Goal: Task Accomplishment & Management: Use online tool/utility

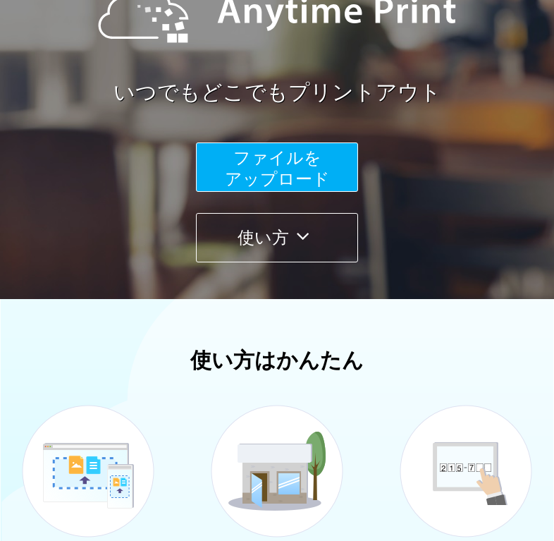
scroll to position [282, 0]
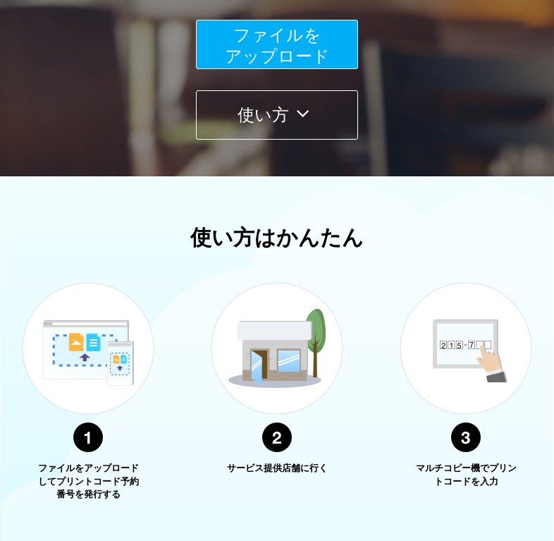
click at [225, 66] on span "ファイルを ​​アップロード" at bounding box center [277, 45] width 105 height 40
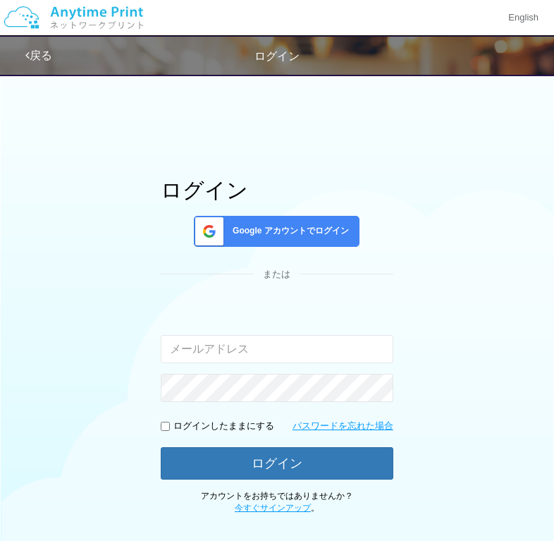
click at [138, 77] on div "戻る ログイン ログイン Google アカウントでログイン または 入力されたメールアドレスまたはパスワードが正しくありません。 ログインしたままにする 。" at bounding box center [277, 369] width 554 height 738
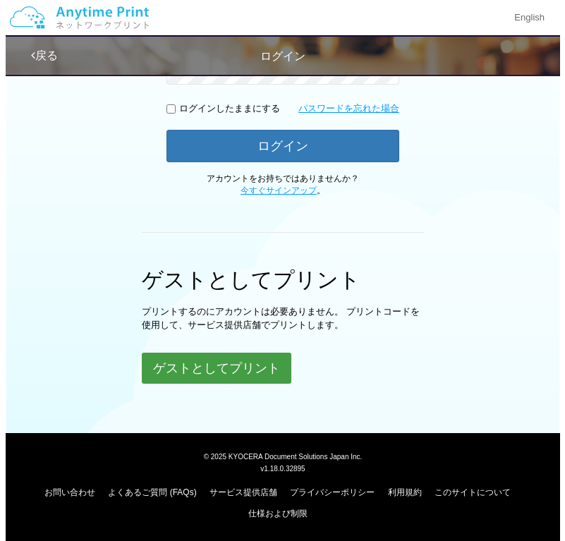
scroll to position [317, 0]
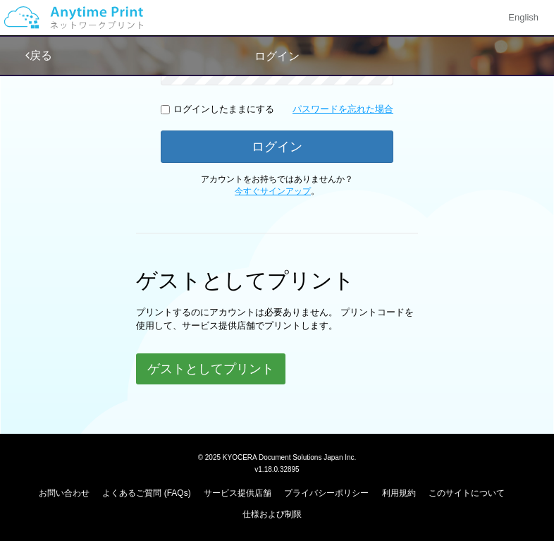
click at [230, 363] on button "ゲストとしてプリント" at bounding box center [211, 368] width 150 height 31
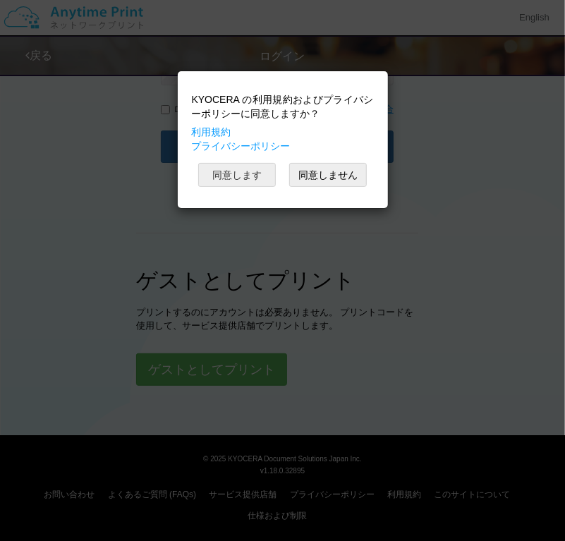
click at [252, 169] on button "同意します" at bounding box center [237, 175] width 78 height 24
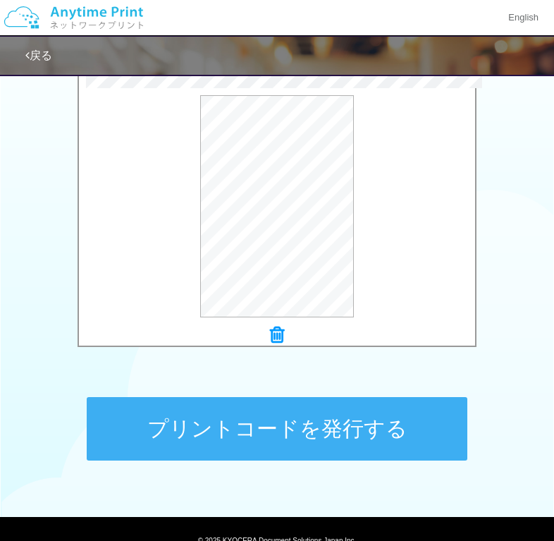
scroll to position [341, 0]
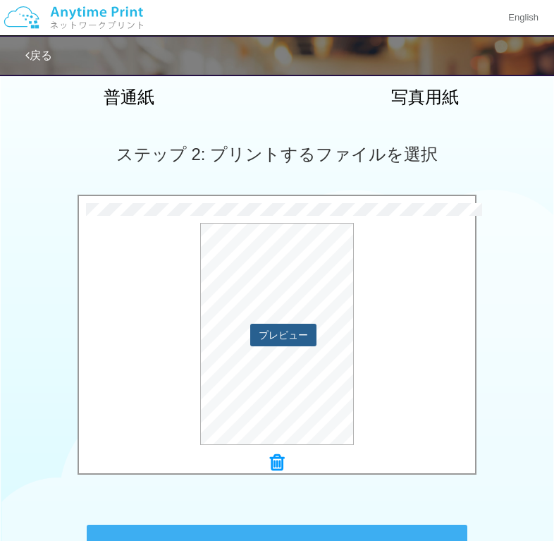
click at [299, 329] on button "プレビュー" at bounding box center [283, 335] width 66 height 23
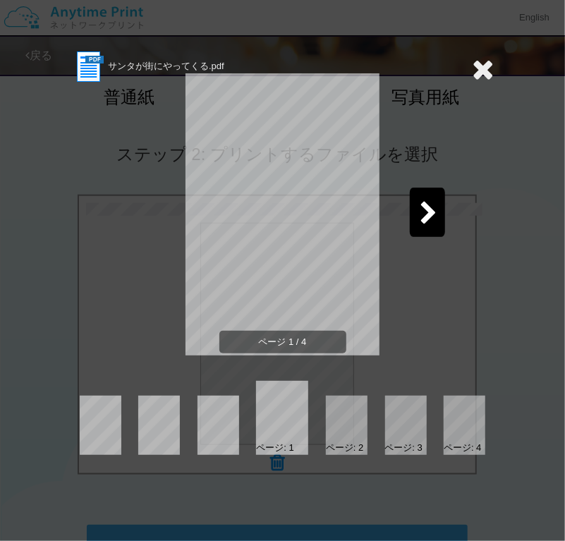
click at [427, 202] on icon at bounding box center [429, 214] width 18 height 25
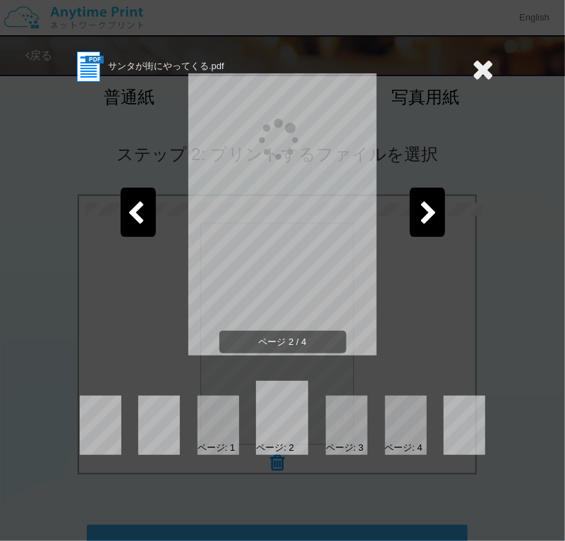
click at [427, 202] on icon at bounding box center [429, 214] width 18 height 25
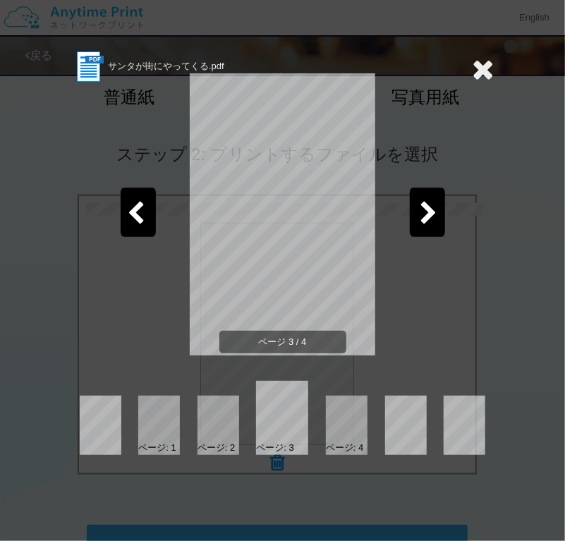
click at [427, 202] on icon at bounding box center [429, 214] width 18 height 25
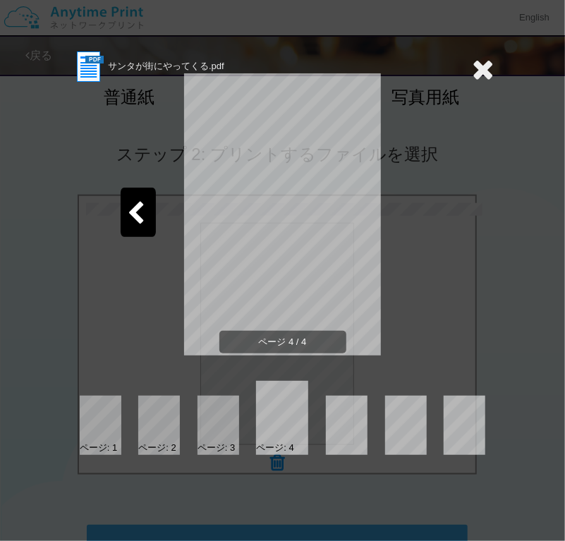
click at [487, 77] on icon at bounding box center [484, 69] width 22 height 28
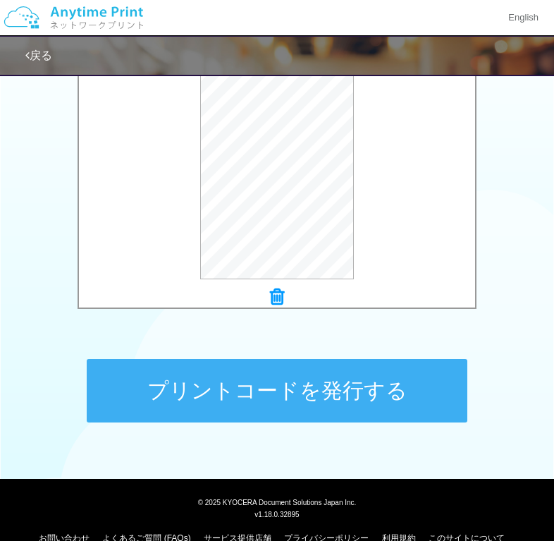
scroll to position [552, 0]
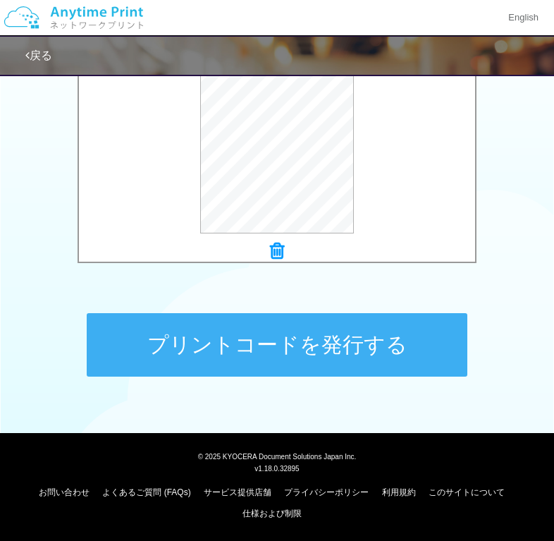
click at [391, 344] on button "プリントコードを発行する" at bounding box center [277, 344] width 381 height 63
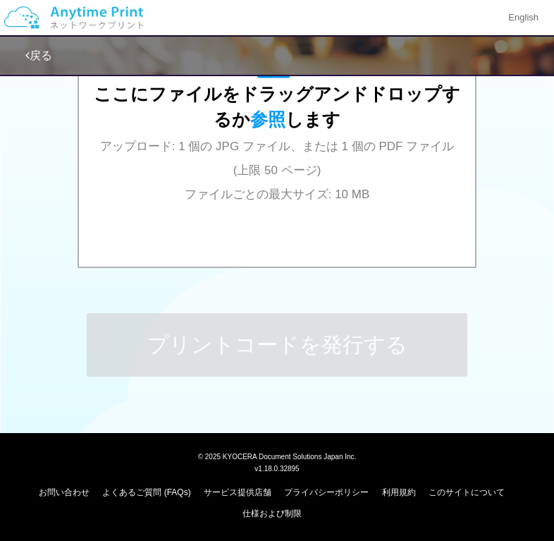
scroll to position [0, 0]
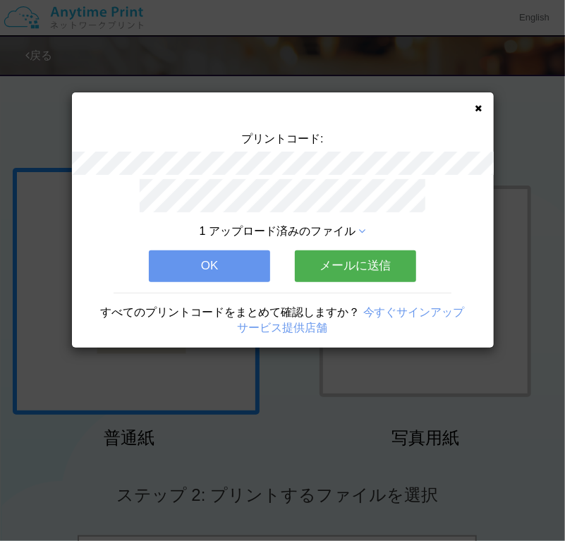
click at [220, 257] on button "OK" at bounding box center [209, 265] width 121 height 31
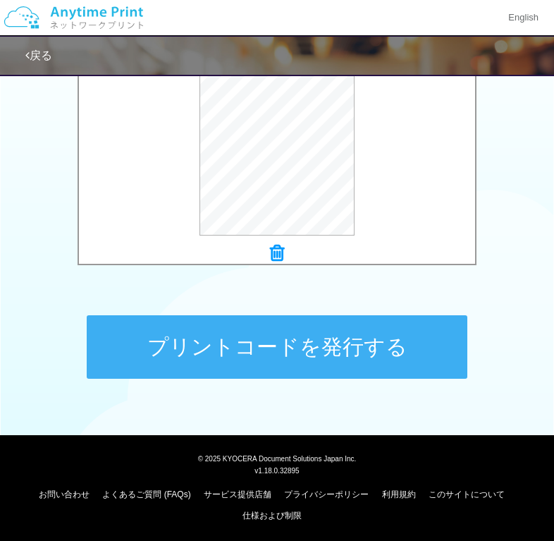
scroll to position [552, 0]
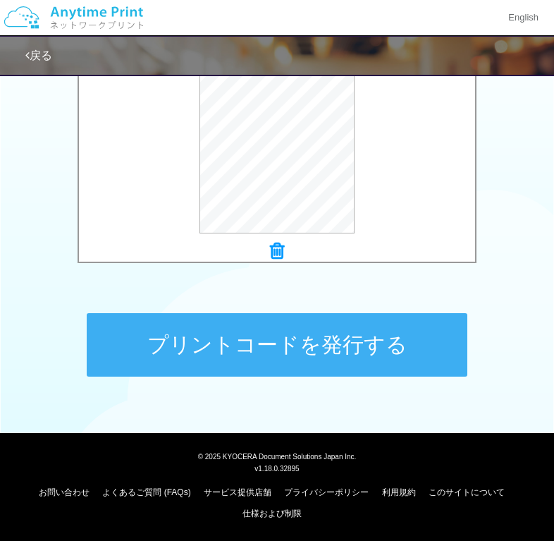
click at [347, 338] on button "プリントコードを発行する" at bounding box center [277, 344] width 381 height 63
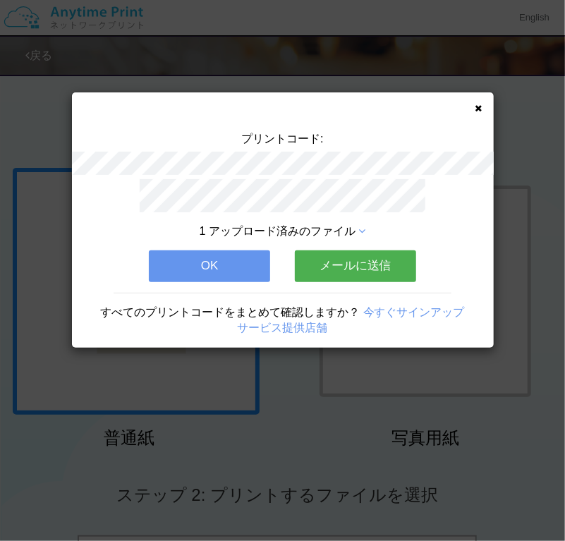
click at [231, 259] on button "OK" at bounding box center [209, 265] width 121 height 31
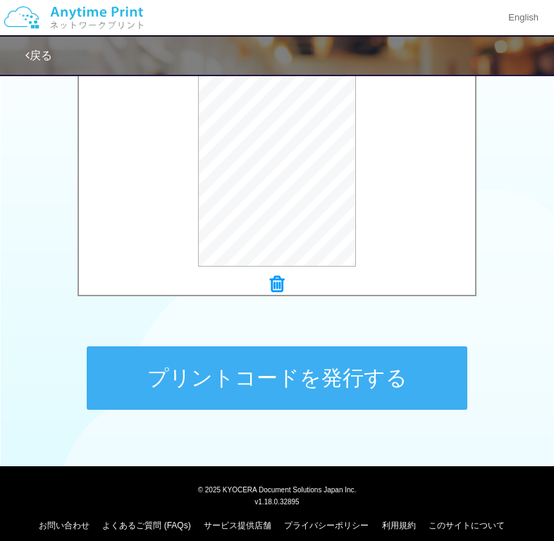
scroll to position [552, 0]
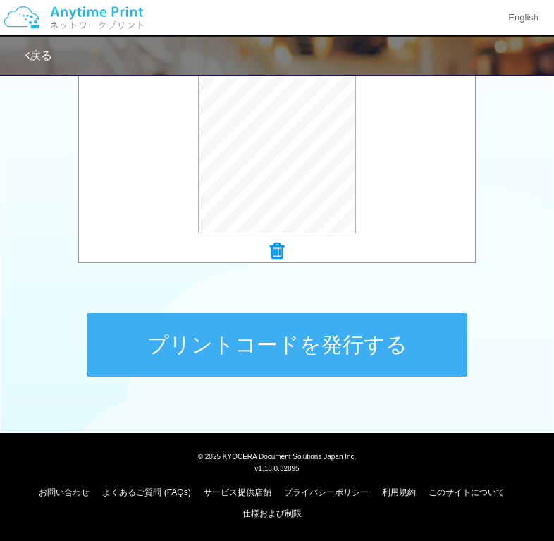
click at [331, 349] on button "プリントコードを発行する" at bounding box center [277, 344] width 381 height 63
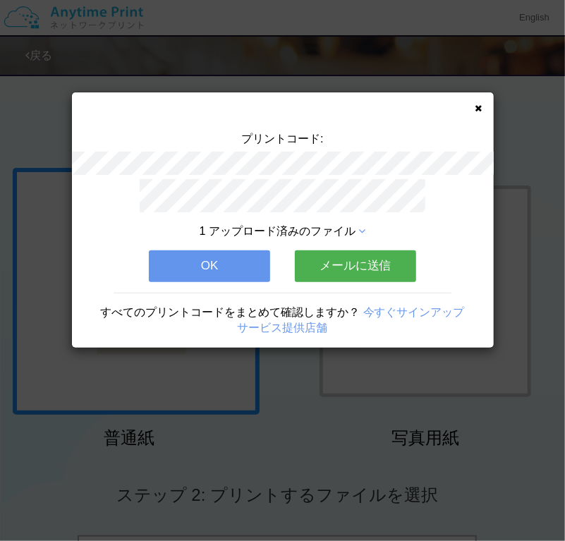
click at [209, 256] on button "OK" at bounding box center [209, 265] width 121 height 31
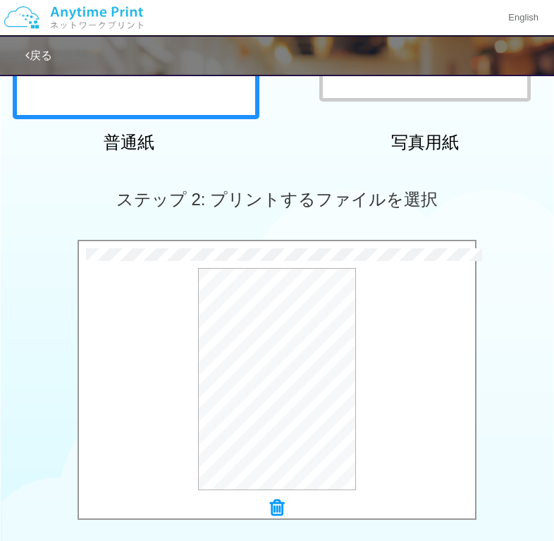
scroll to position [423, 0]
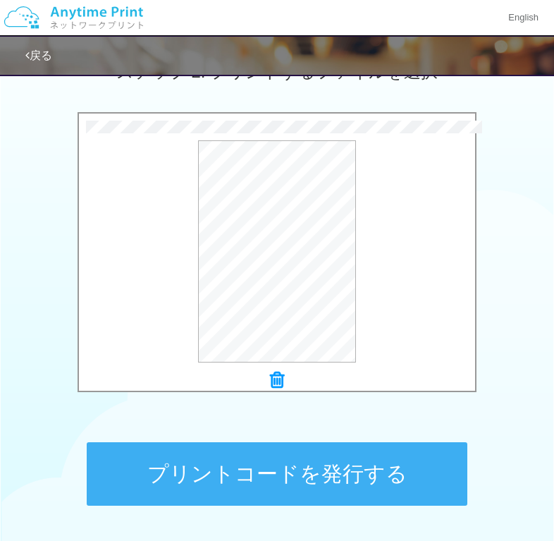
click at [319, 475] on button "プリントコードを発行する" at bounding box center [277, 473] width 381 height 63
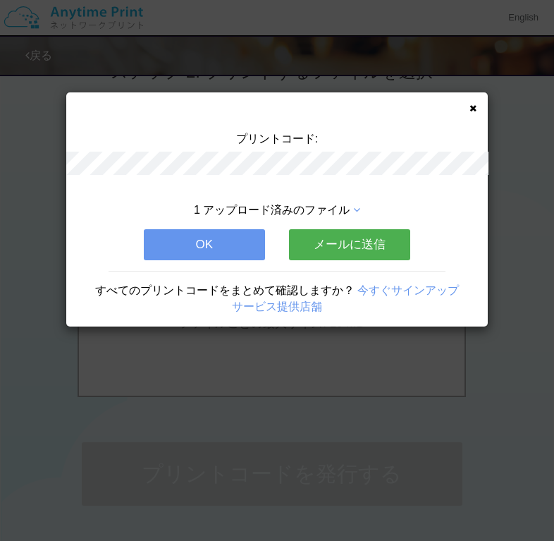
scroll to position [0, 0]
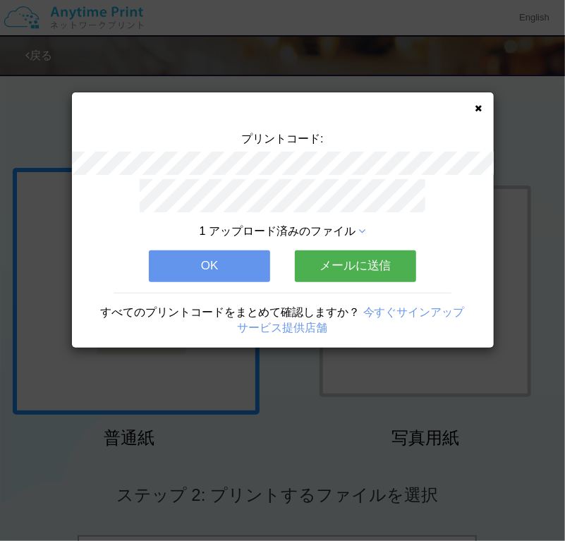
click at [223, 264] on button "OK" at bounding box center [209, 265] width 121 height 31
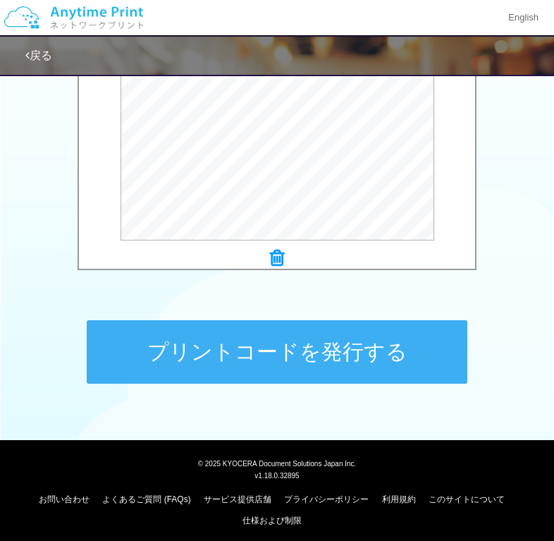
scroll to position [552, 0]
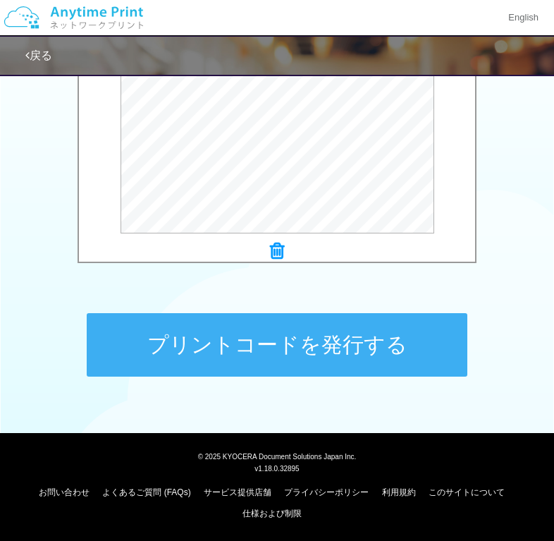
click at [346, 339] on button "プリントコードを発行する" at bounding box center [277, 344] width 381 height 63
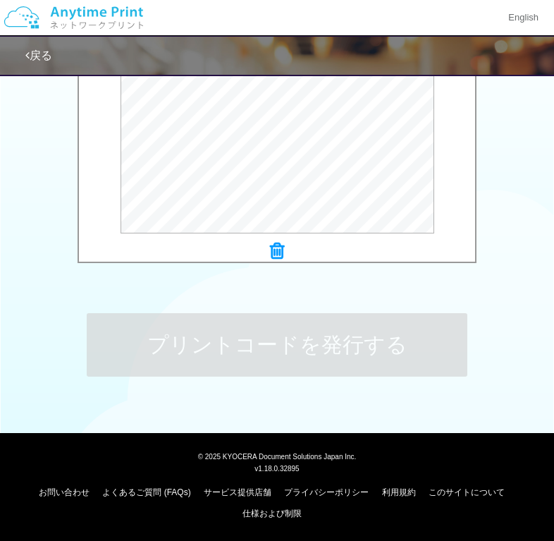
scroll to position [0, 0]
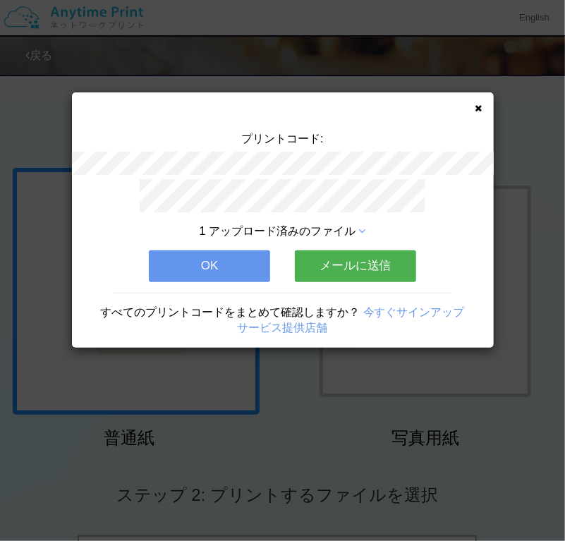
click at [215, 266] on button "OK" at bounding box center [209, 265] width 121 height 31
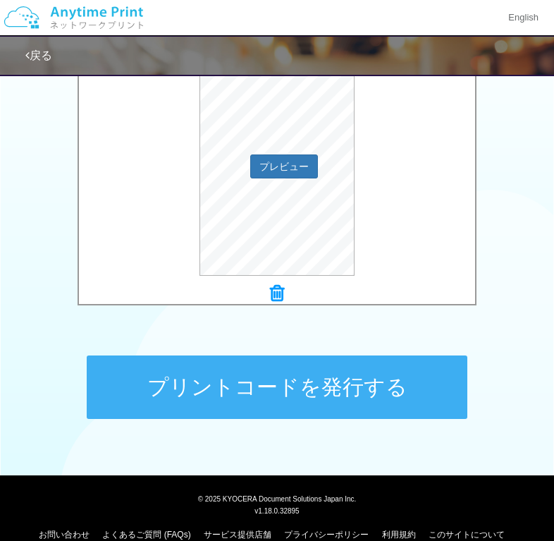
scroll to position [552, 0]
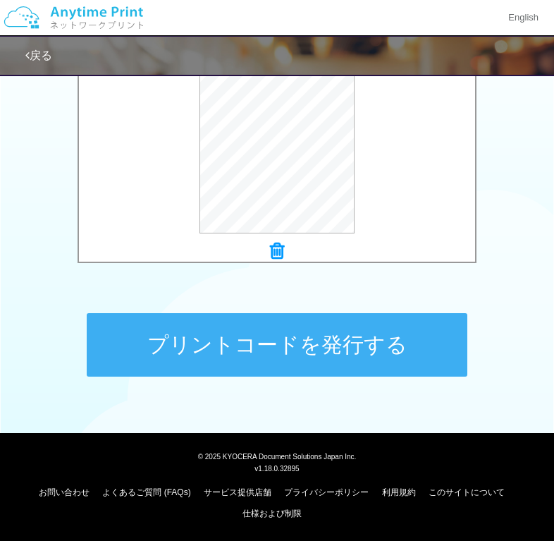
click at [357, 356] on button "プリントコードを発行する" at bounding box center [277, 344] width 381 height 63
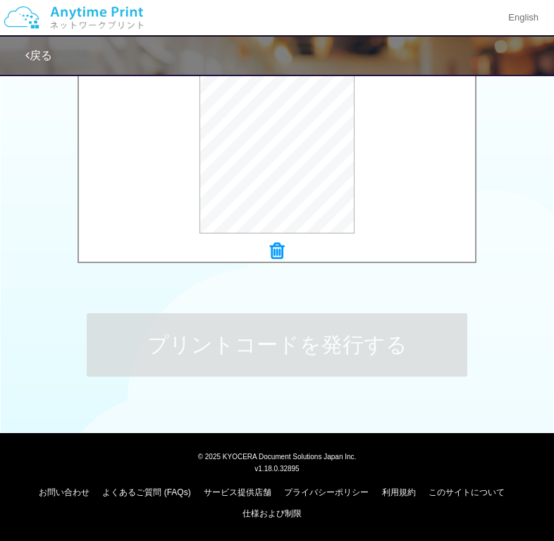
scroll to position [0, 0]
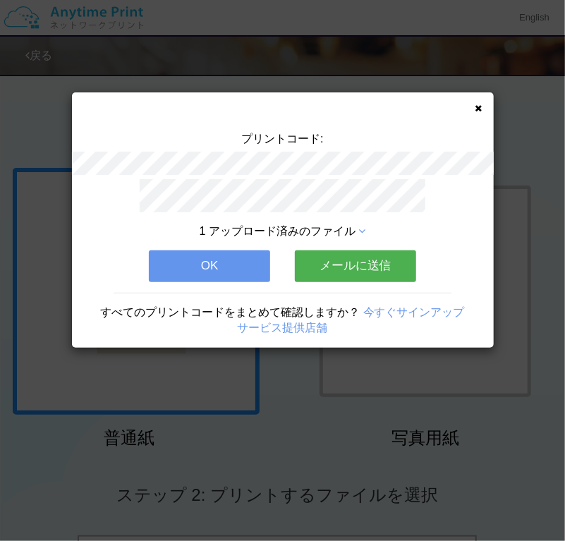
click at [243, 265] on button "OK" at bounding box center [209, 265] width 121 height 31
